Goal: Check status: Check status

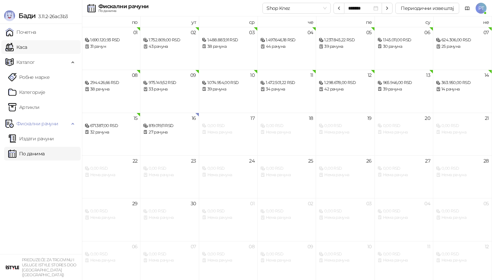
click at [27, 47] on link "Каса" at bounding box center [16, 47] width 22 height 14
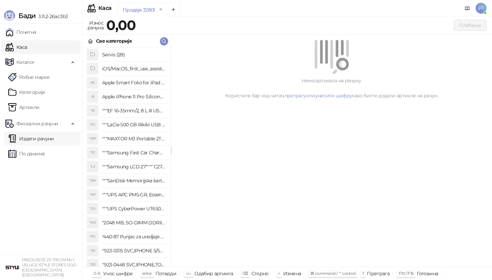
click at [46, 143] on link "Издати рачуни" at bounding box center [31, 139] width 46 height 14
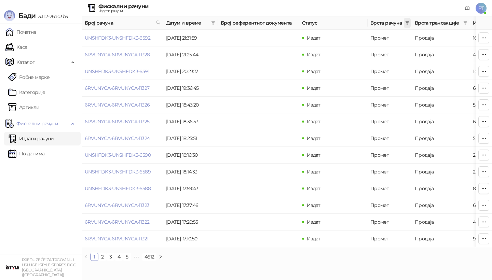
click at [407, 22] on icon "filter" at bounding box center [408, 22] width 4 height 3
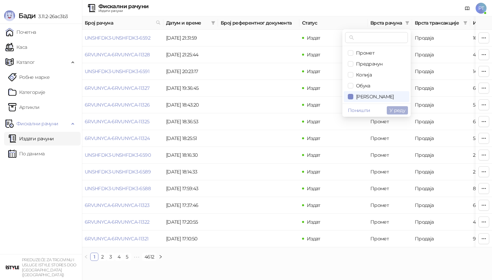
click at [393, 109] on span "У реду" at bounding box center [398, 110] width 16 height 6
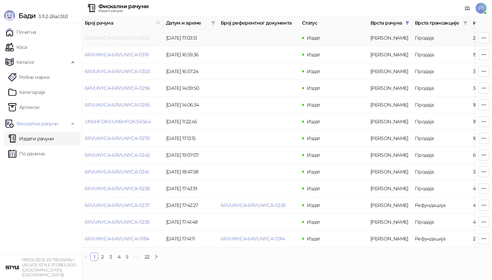
click at [136, 38] on link "6RVUNYCA-6RVUNYCA-11320" at bounding box center [117, 38] width 65 height 6
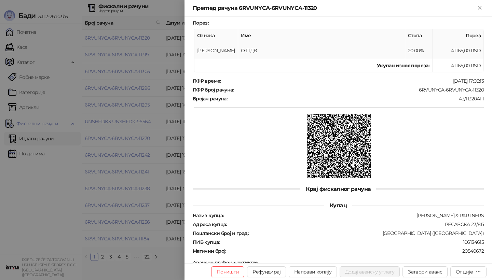
scroll to position [212, 0]
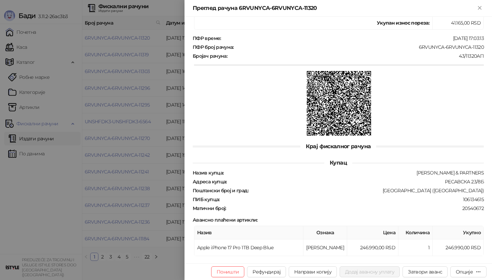
click at [140, 125] on div at bounding box center [246, 140] width 492 height 280
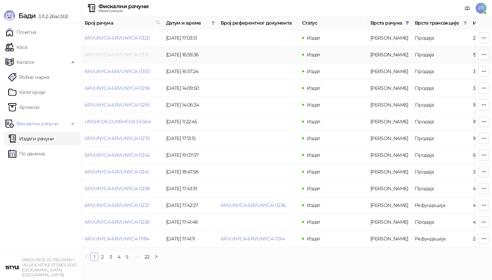
click at [123, 54] on link "6RVUNYCA-6RVUNYCA-11319" at bounding box center [117, 55] width 64 height 6
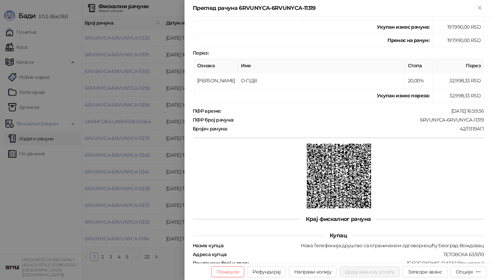
scroll to position [212, 0]
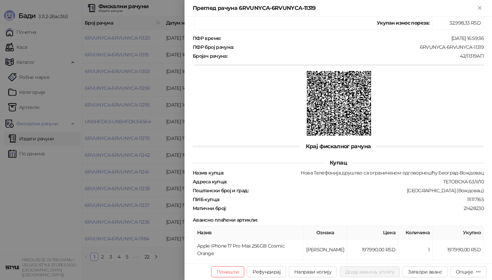
click at [52, 197] on div at bounding box center [246, 140] width 492 height 280
